Goal: Task Accomplishment & Management: Use online tool/utility

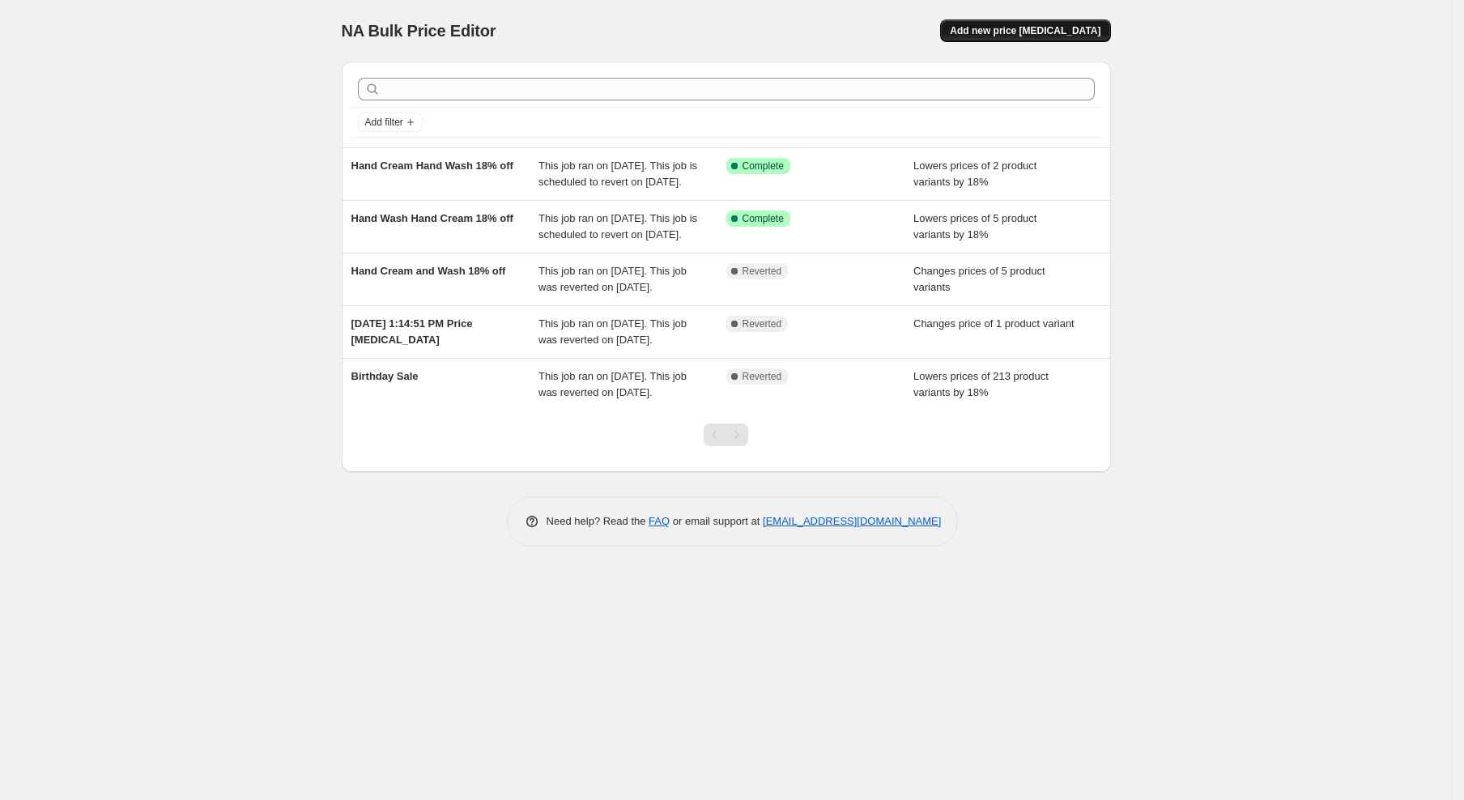
click at [1016, 30] on span "Add new price [MEDICAL_DATA]" at bounding box center [1025, 30] width 151 height 13
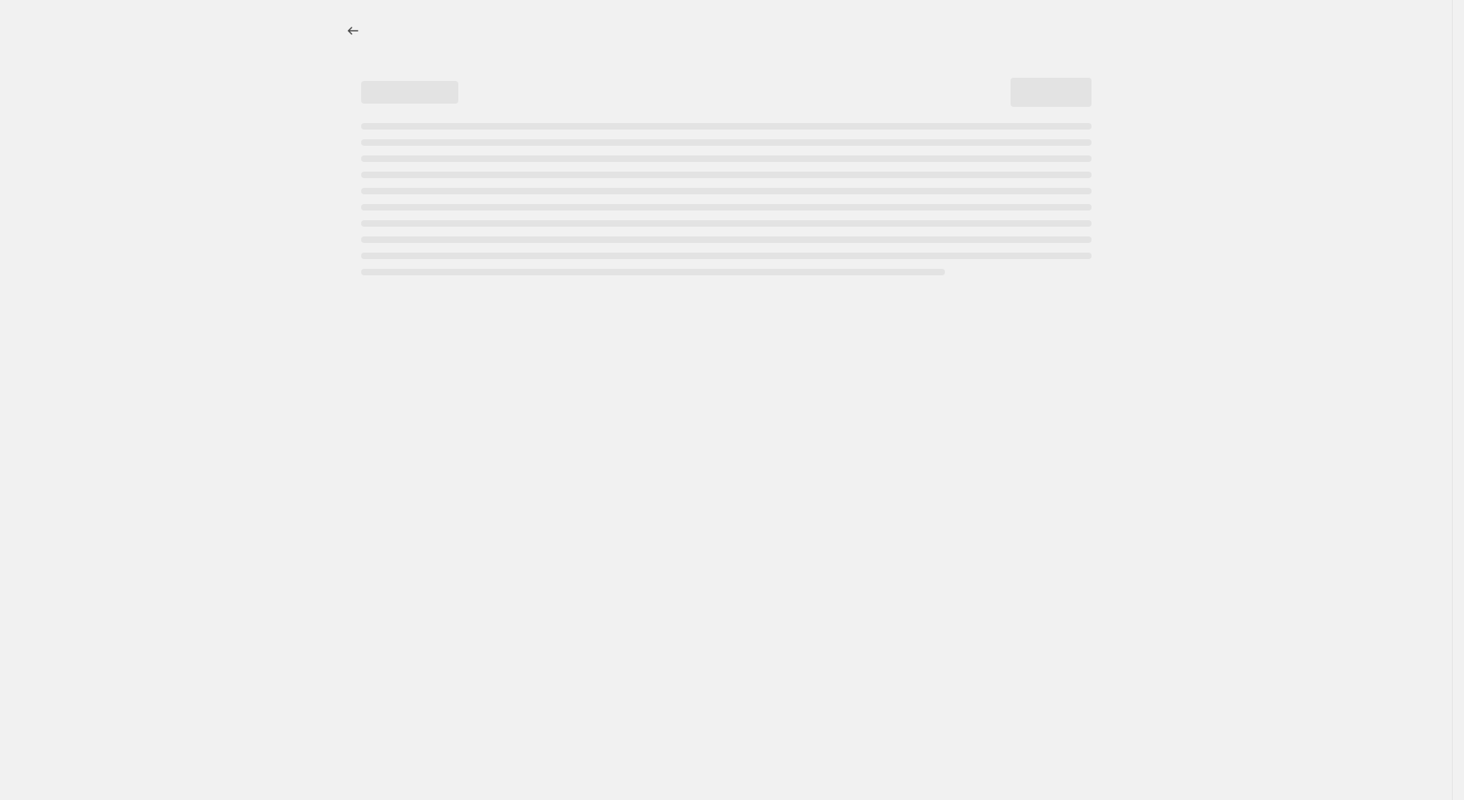
select select "percentage"
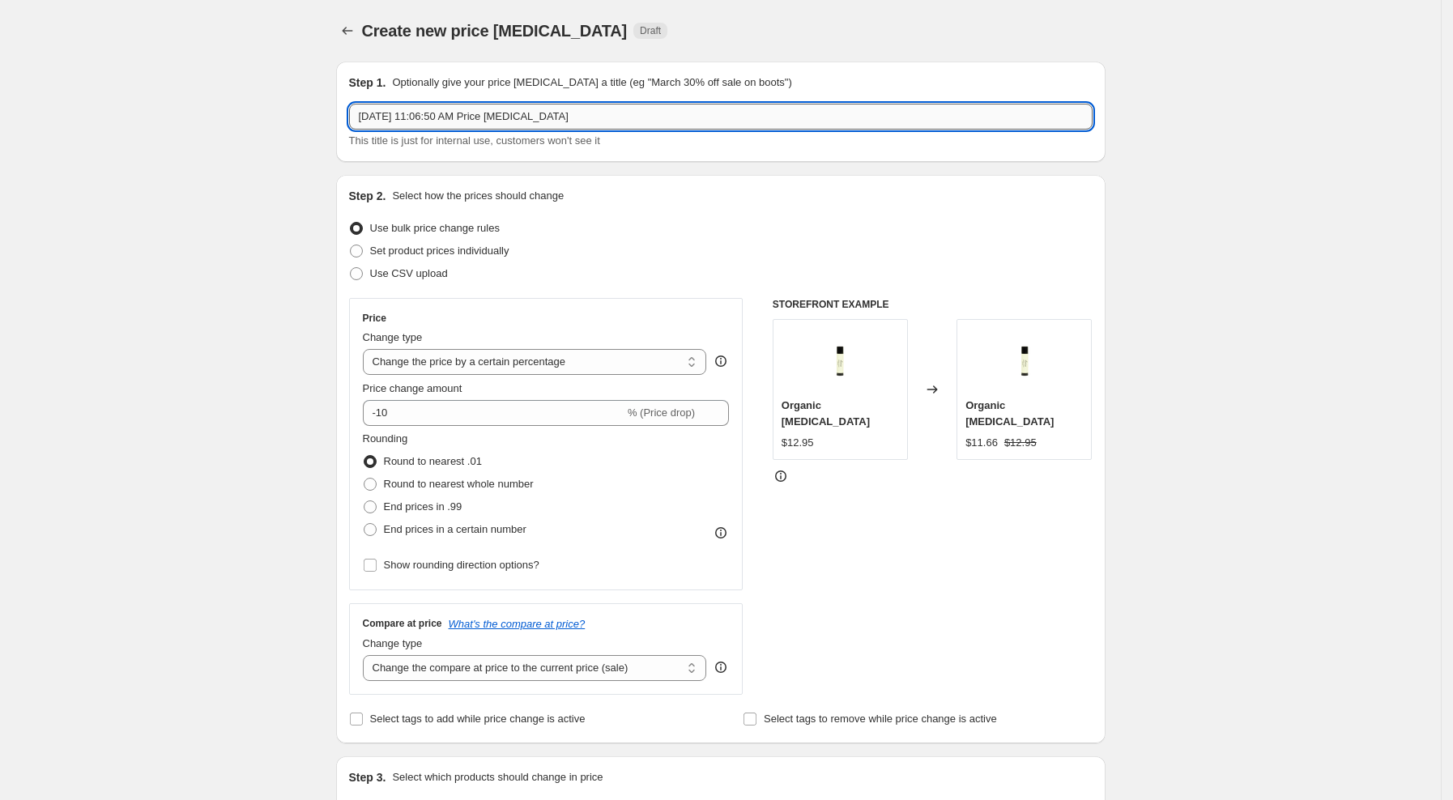
click at [403, 117] on input "[DATE] 11:06:50 AM Price [MEDICAL_DATA]" at bounding box center [720, 117] width 743 height 26
click at [385, 112] on input "[PERSON_NAME] Care - 18% off" at bounding box center [720, 117] width 743 height 26
type input "Hair Care - 18% off"
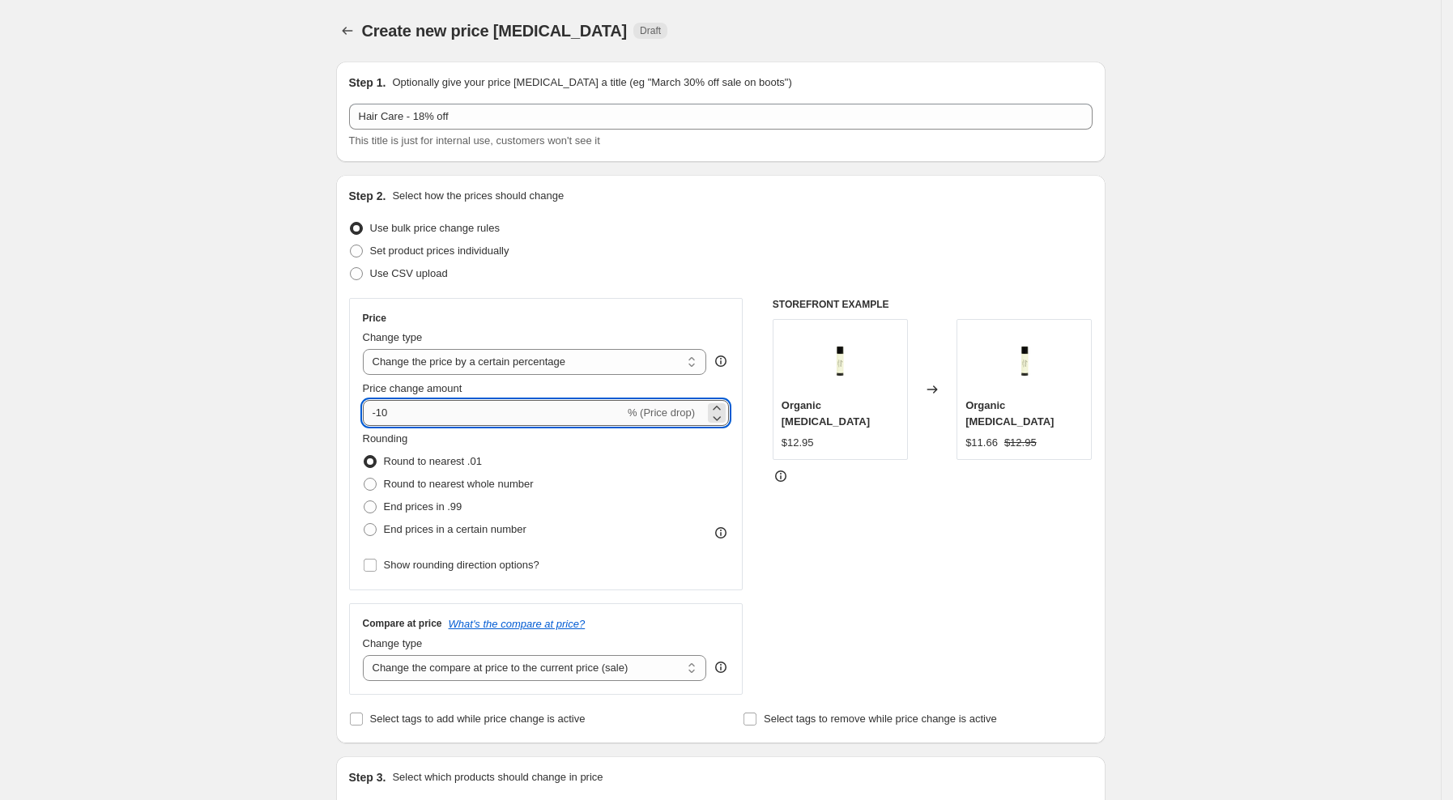
click at [435, 420] on input "-10" at bounding box center [494, 413] width 262 height 26
type input "-18"
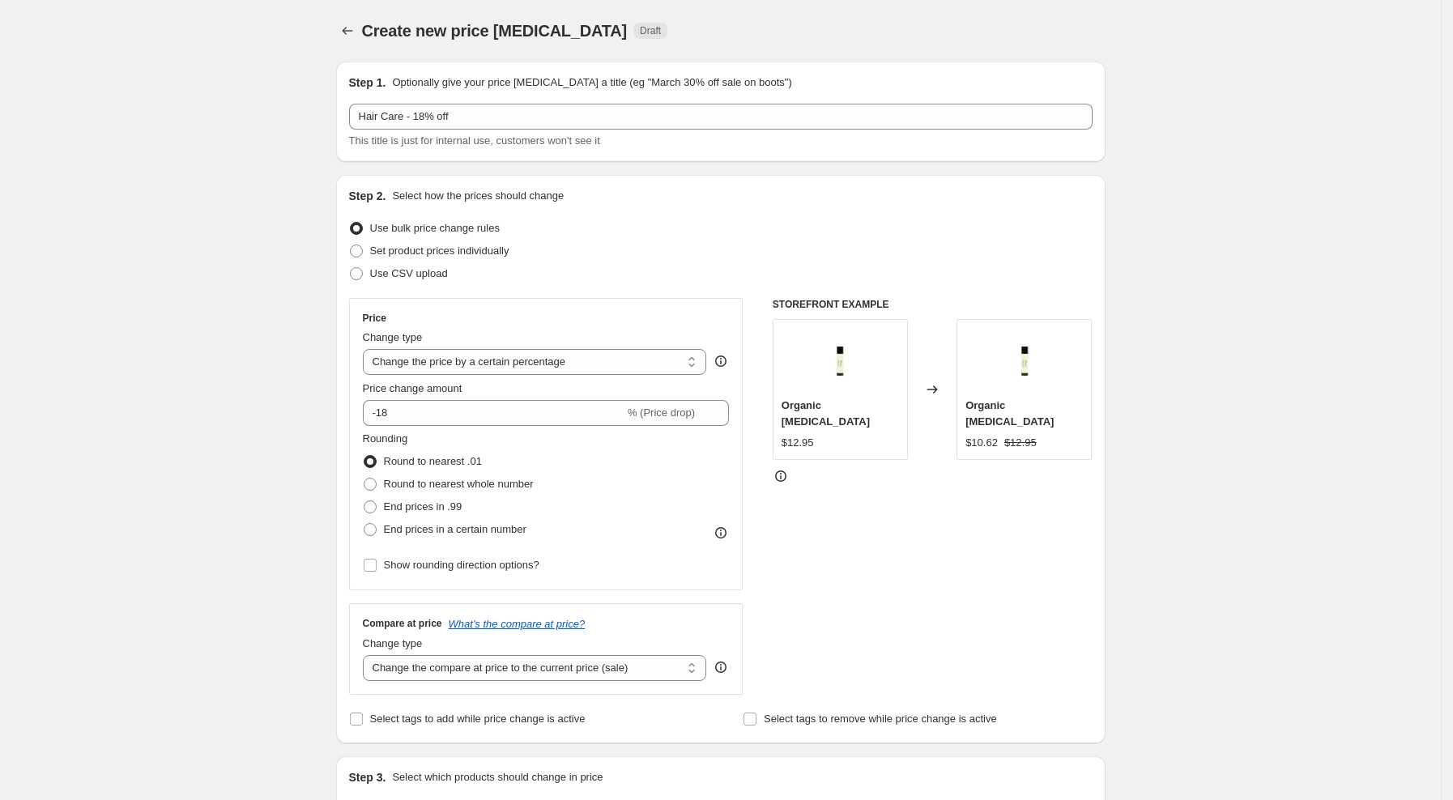
click at [265, 415] on div "Create new price [MEDICAL_DATA]. This page is ready Create new price [MEDICAL_D…" at bounding box center [720, 812] width 1441 height 1624
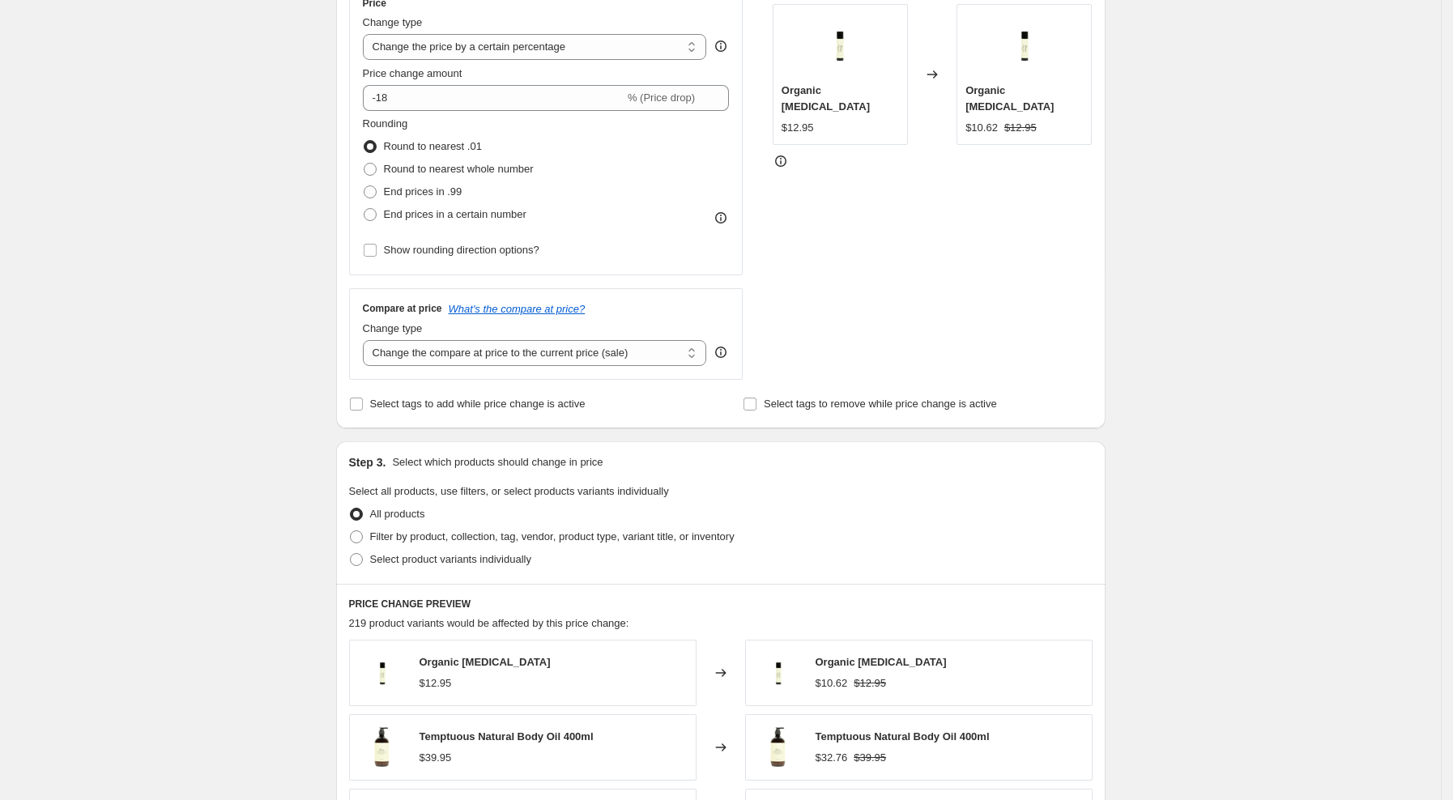
scroll to position [324, 0]
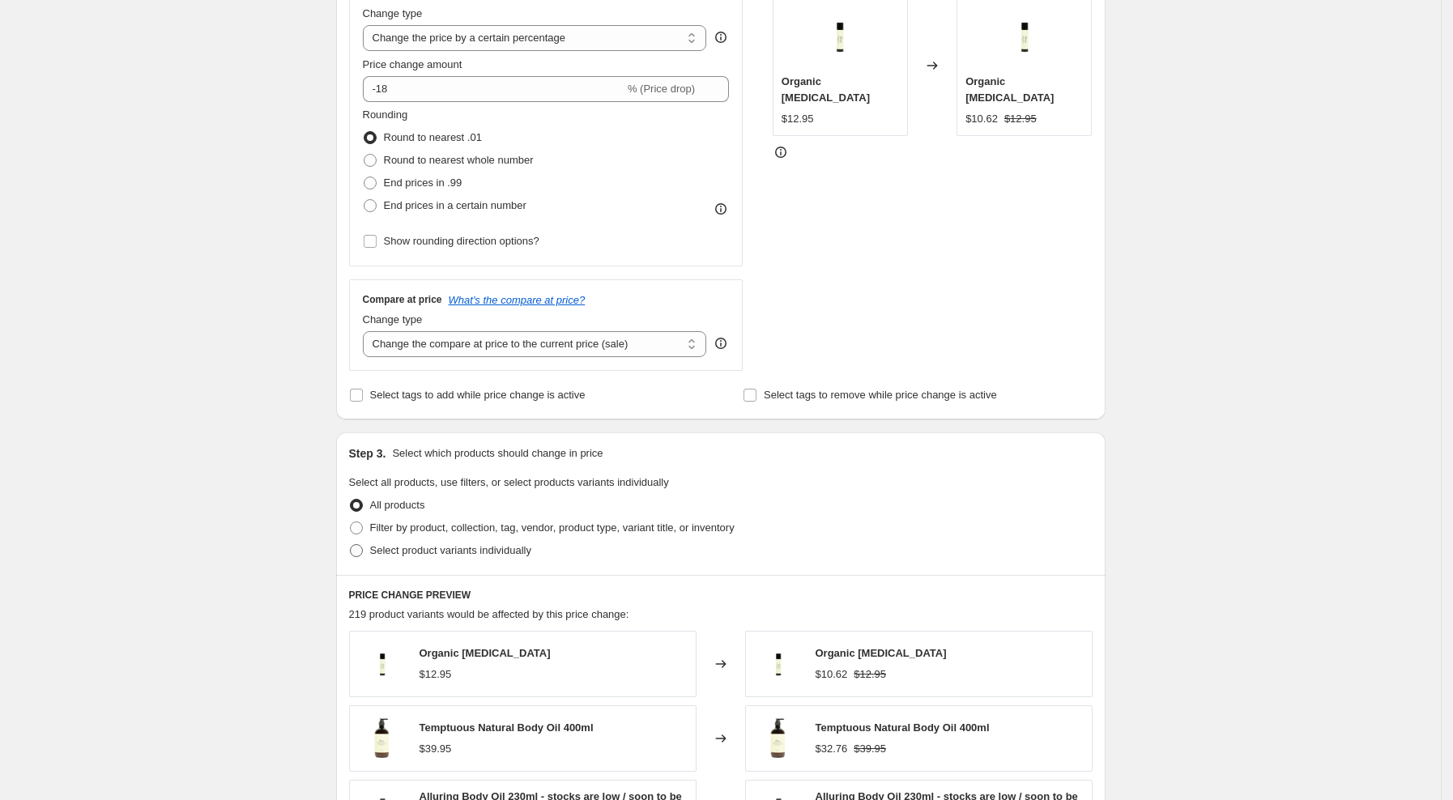
click at [428, 552] on span "Select product variants individually" at bounding box center [450, 550] width 161 height 12
click at [351, 545] on input "Select product variants individually" at bounding box center [350, 544] width 1 height 1
radio input "true"
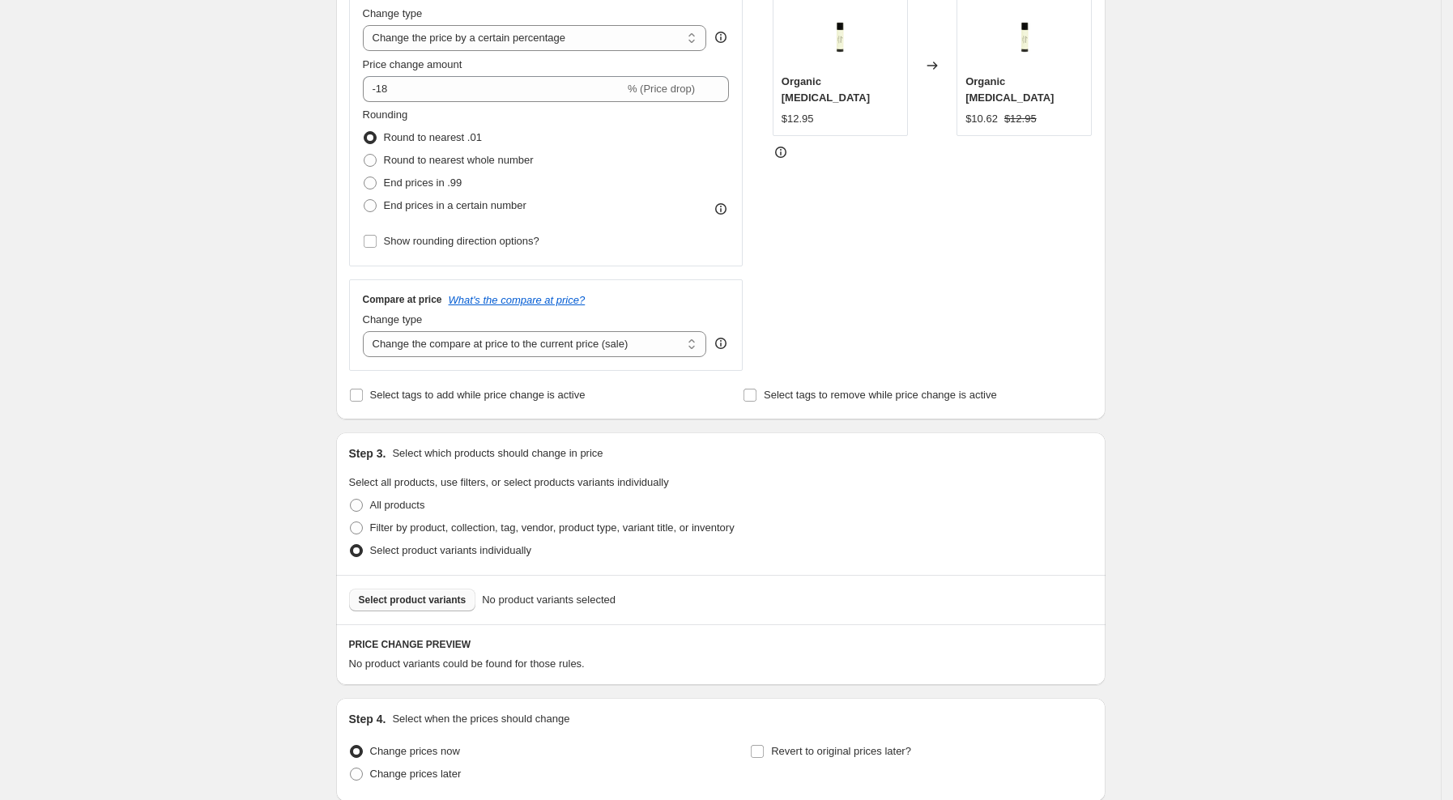
click at [416, 599] on span "Select product variants" at bounding box center [413, 600] width 108 height 13
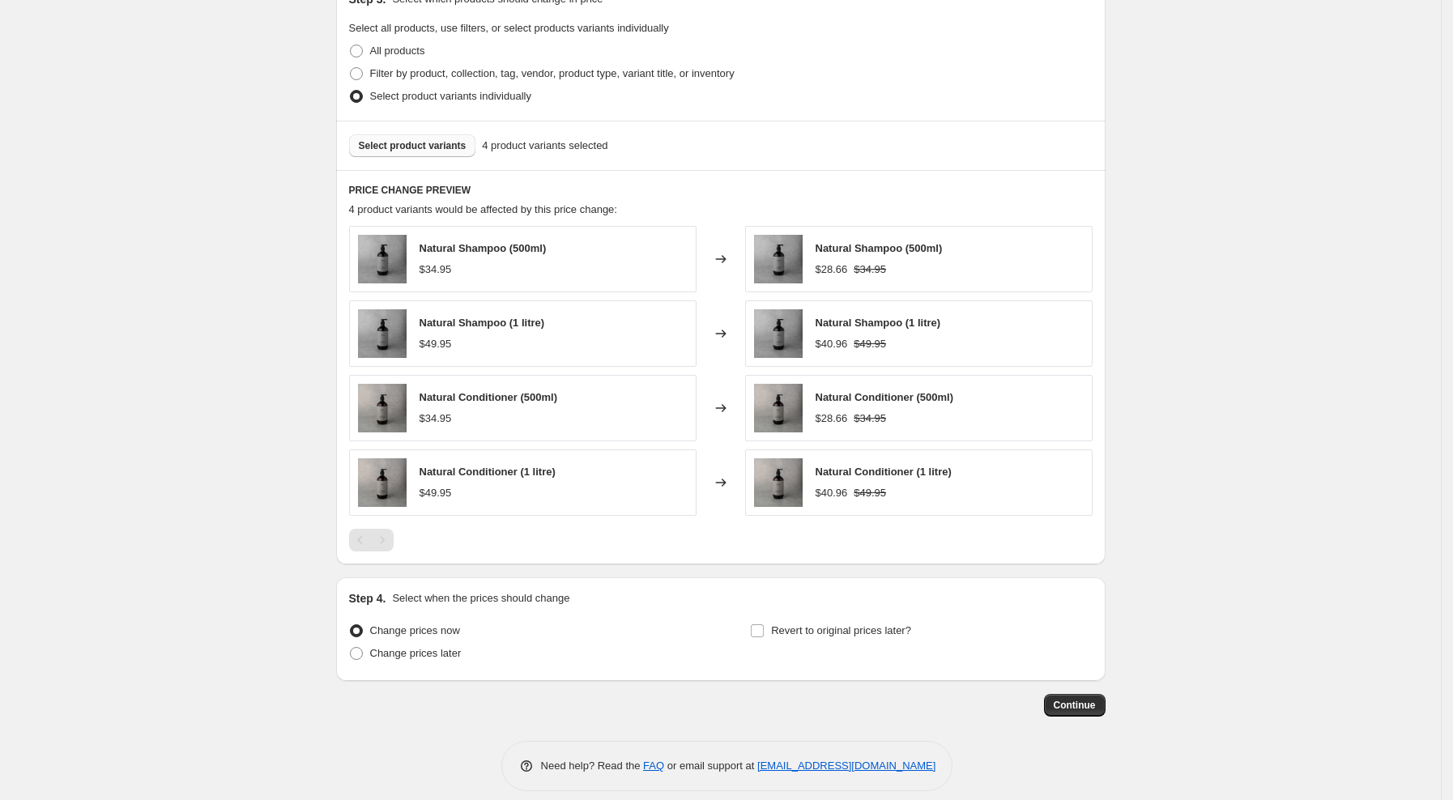
scroll to position [794, 0]
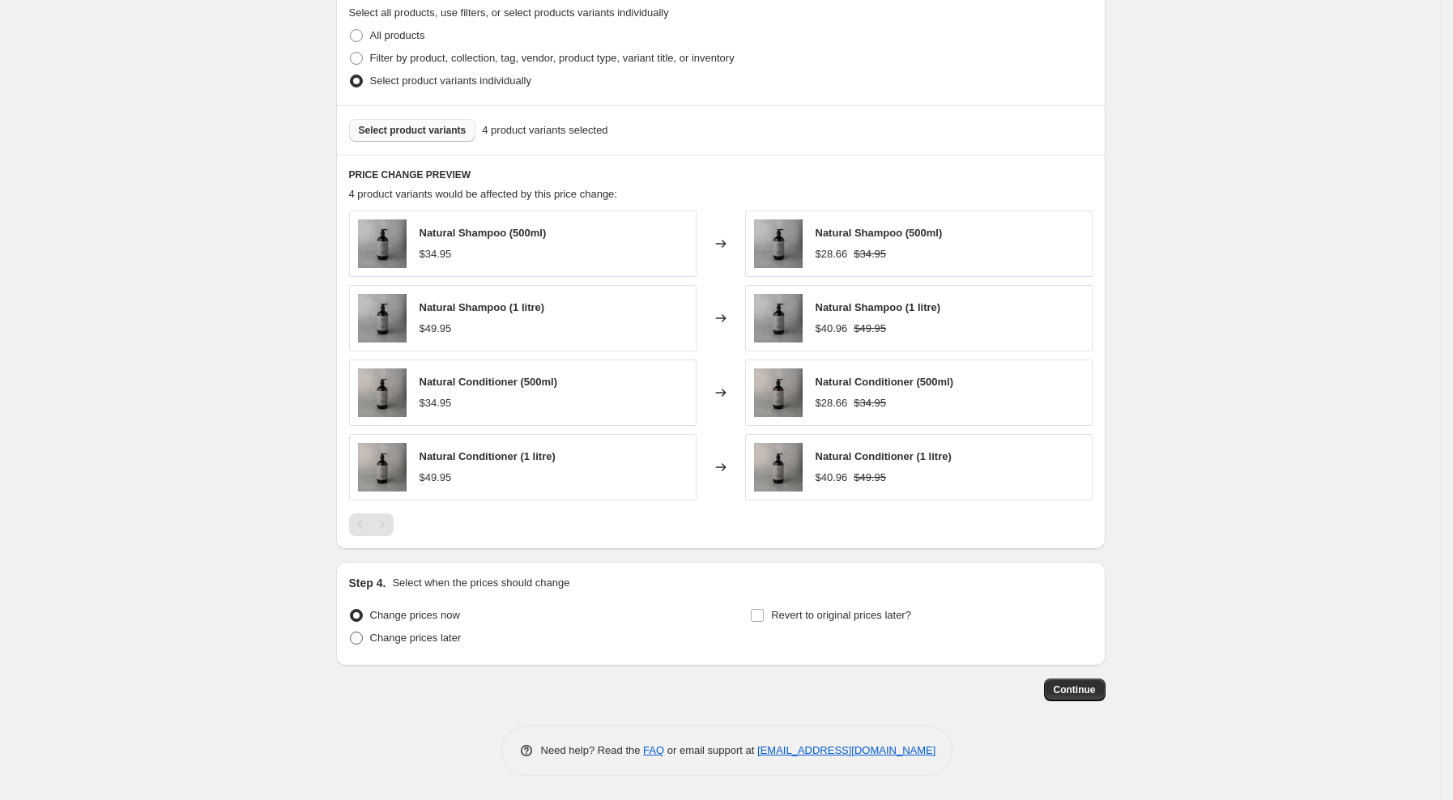
click at [435, 633] on span "Change prices later" at bounding box center [416, 638] width 92 height 12
click at [351, 633] on input "Change prices later" at bounding box center [350, 632] width 1 height 1
radio input "true"
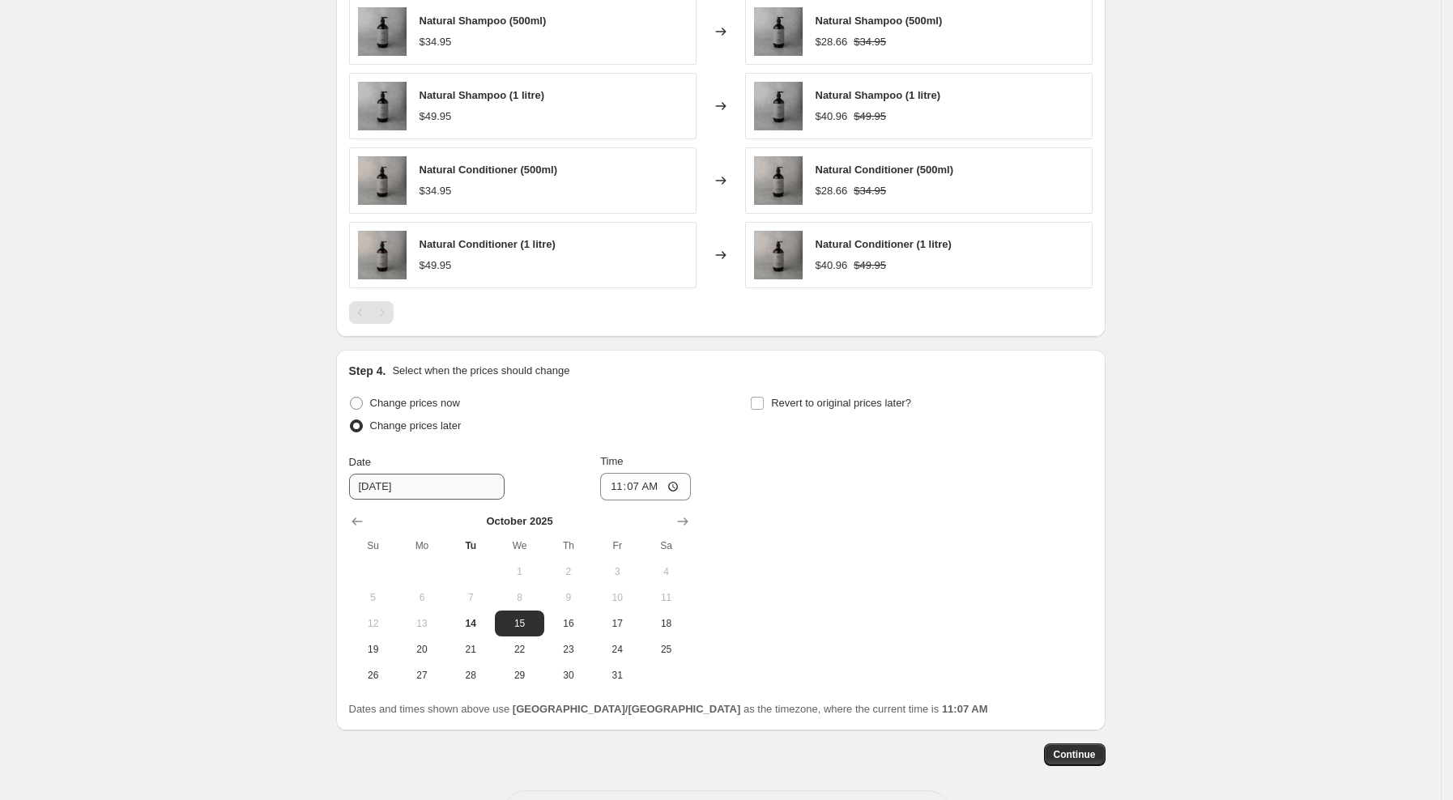
scroll to position [1011, 0]
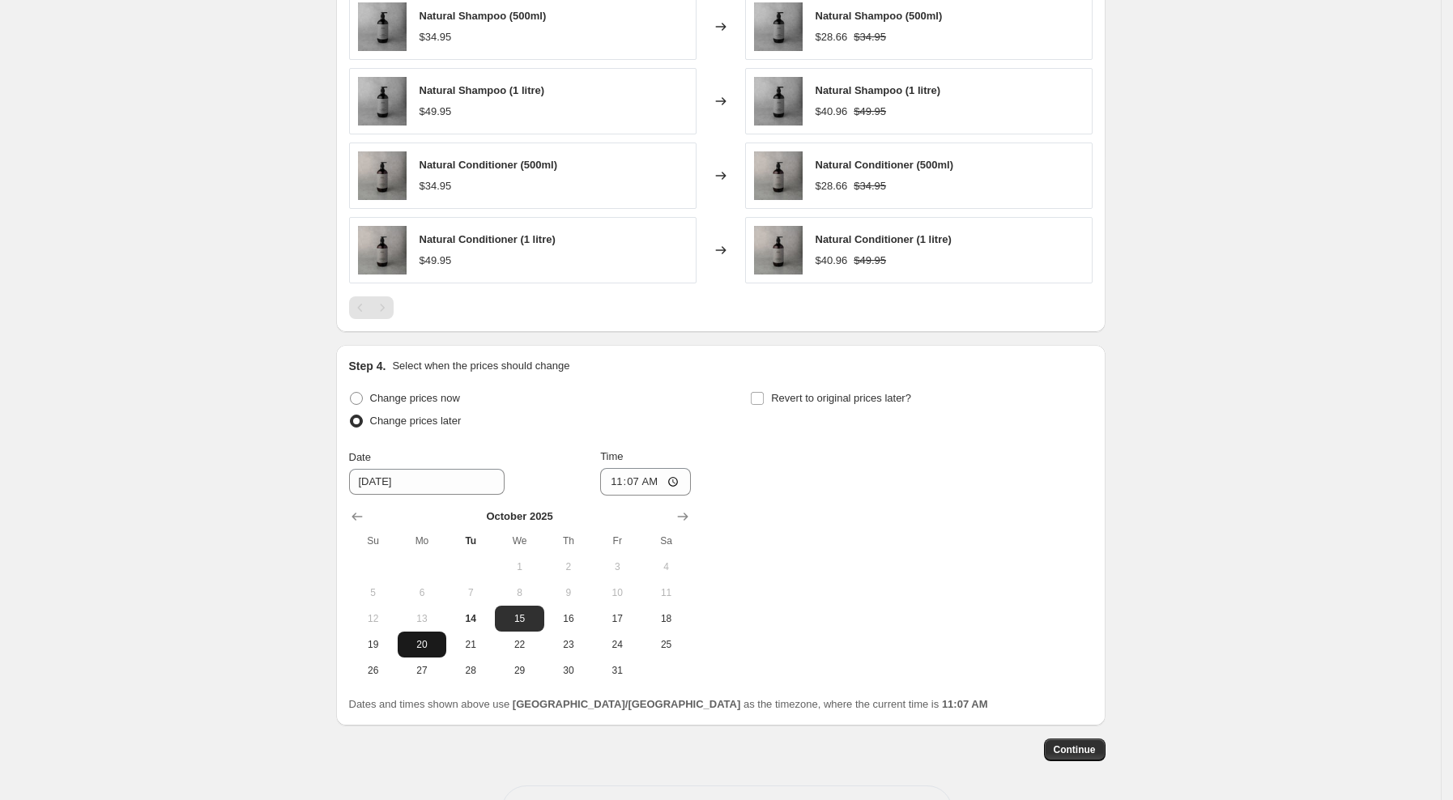
click at [428, 648] on span "20" at bounding box center [422, 644] width 36 height 13
type input "[DATE]"
click at [624, 484] on input "11:07" at bounding box center [645, 482] width 91 height 28
type input "08:00"
click at [622, 479] on input "08:00" at bounding box center [645, 482] width 91 height 28
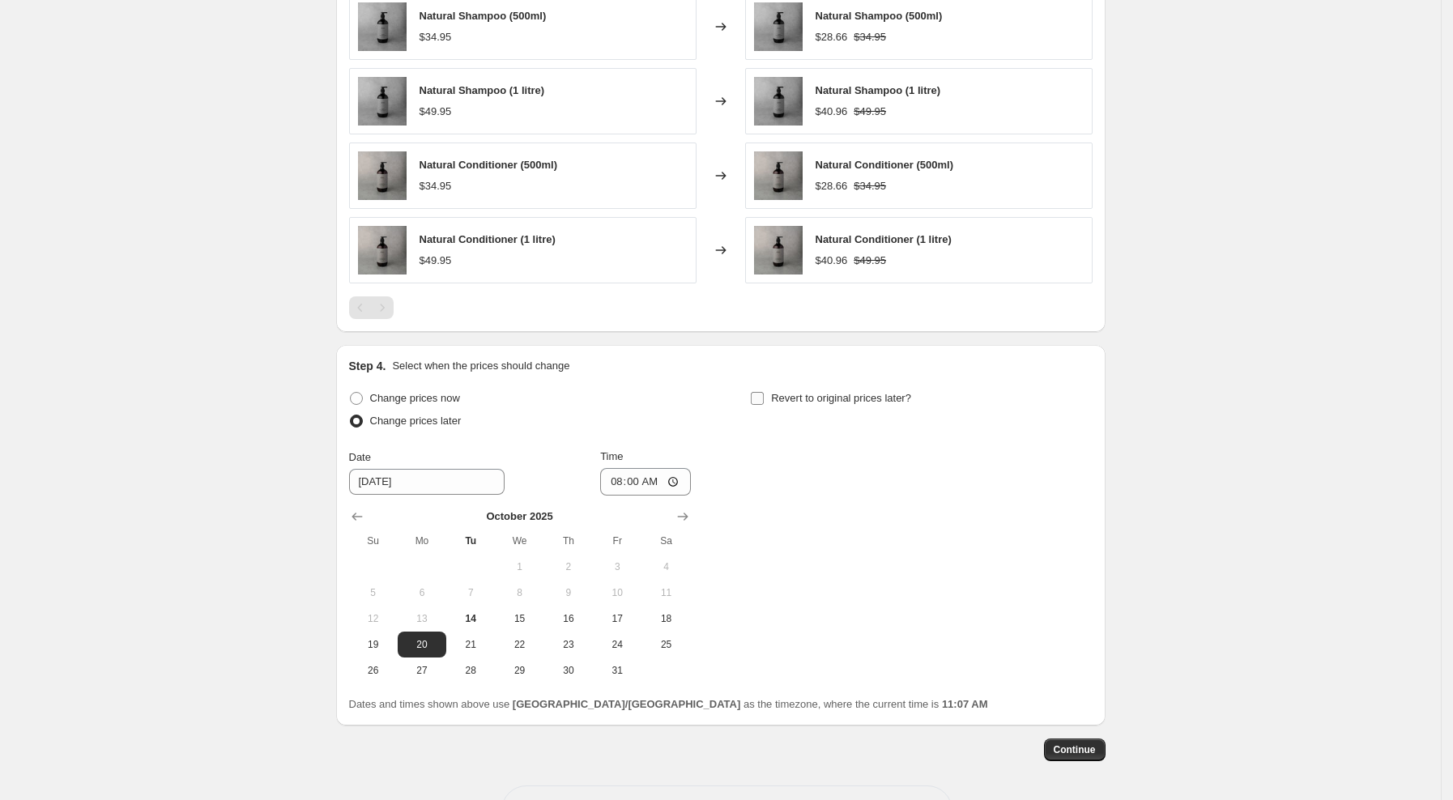
click at [764, 398] on input "Revert to original prices later?" at bounding box center [757, 398] width 13 height 13
checkbox input "true"
click at [830, 673] on span "27" at bounding box center [824, 670] width 36 height 13
click at [786, 672] on span "26" at bounding box center [774, 670] width 36 height 13
type input "[DATE]"
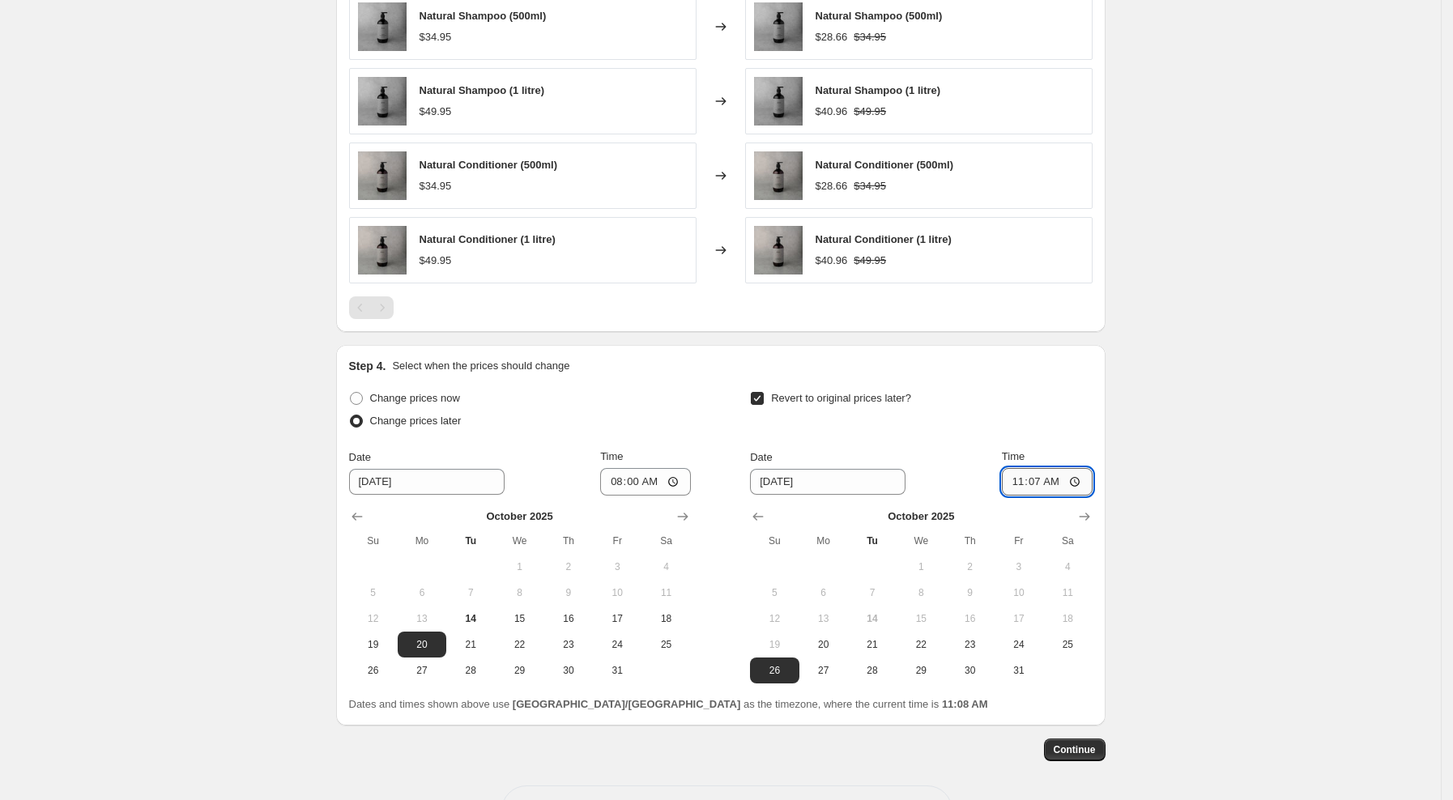
click at [1022, 483] on input "11:07" at bounding box center [1047, 482] width 91 height 28
type input "23:59"
click at [1080, 753] on span "Continue" at bounding box center [1075, 749] width 42 height 13
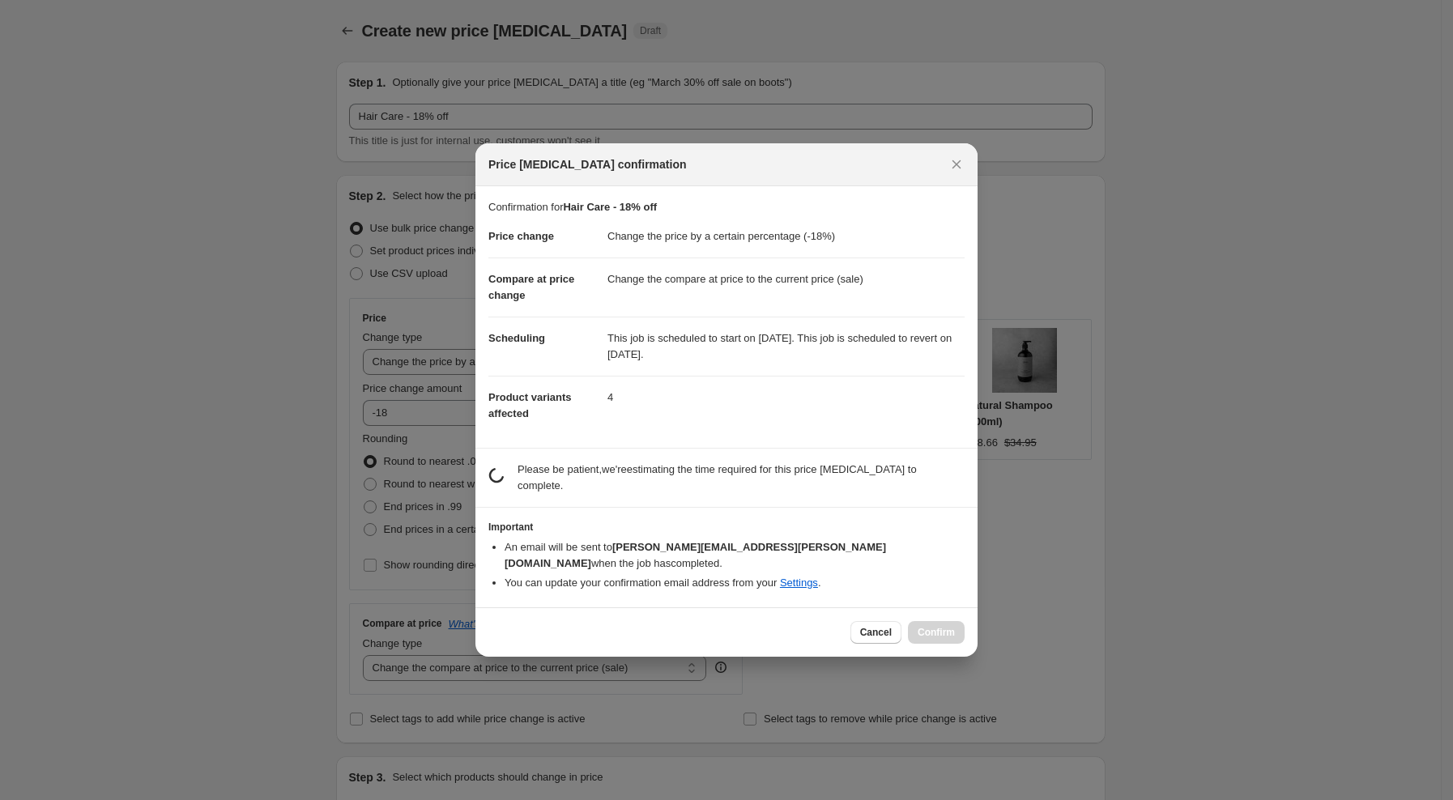
scroll to position [0, 0]
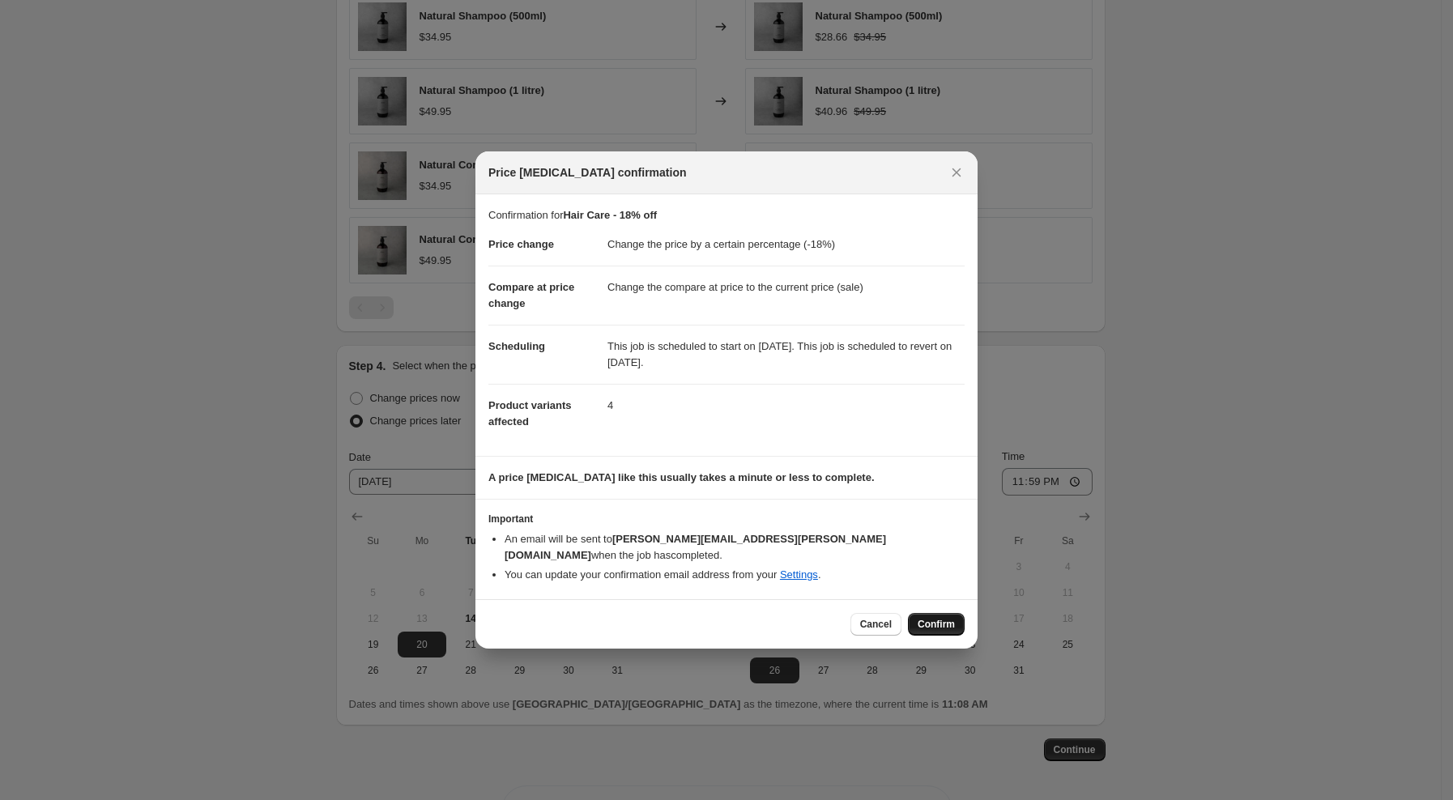
click at [938, 618] on span "Confirm" at bounding box center [936, 624] width 37 height 13
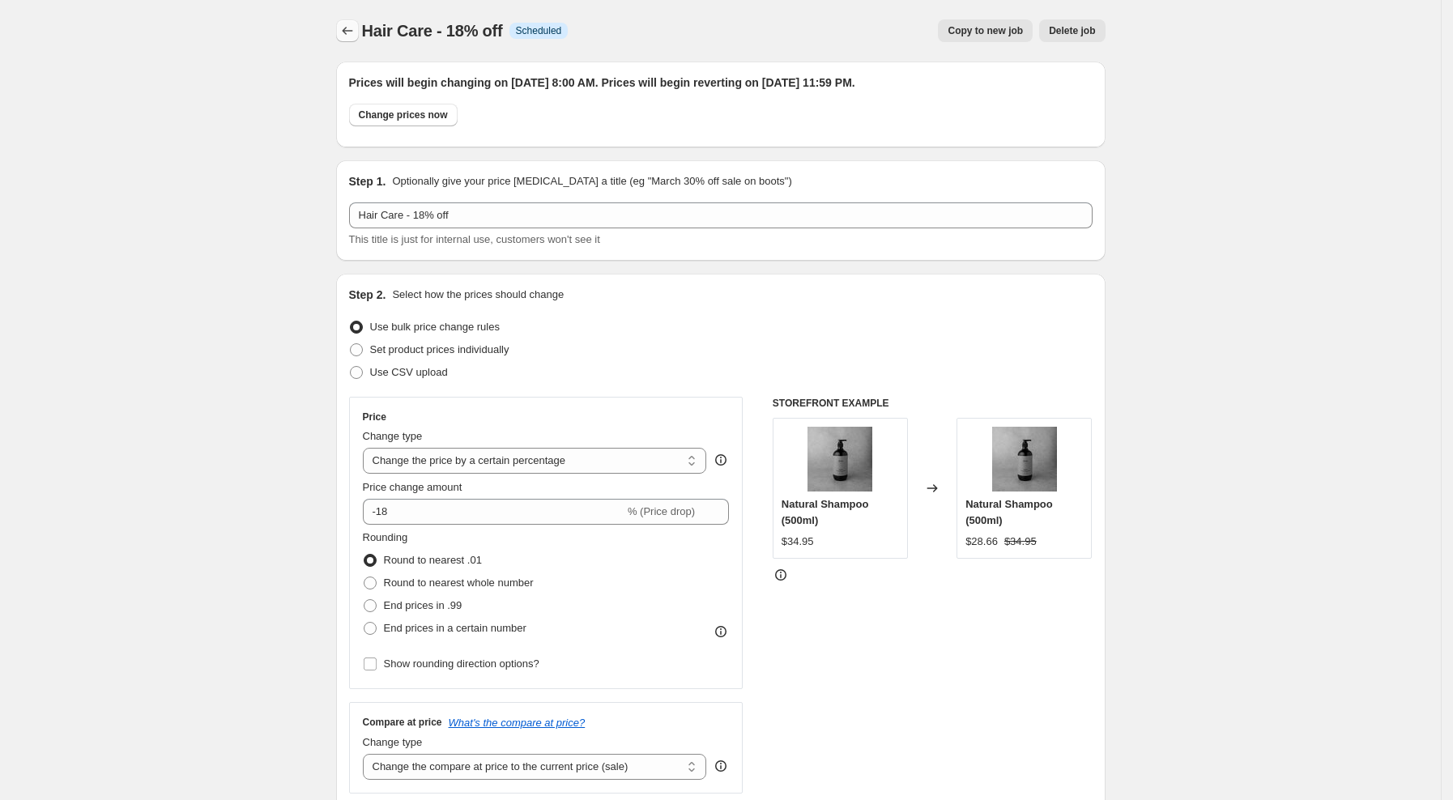
click at [351, 26] on icon "Price change jobs" at bounding box center [347, 31] width 16 height 16
